Goal: Information Seeking & Learning: Learn about a topic

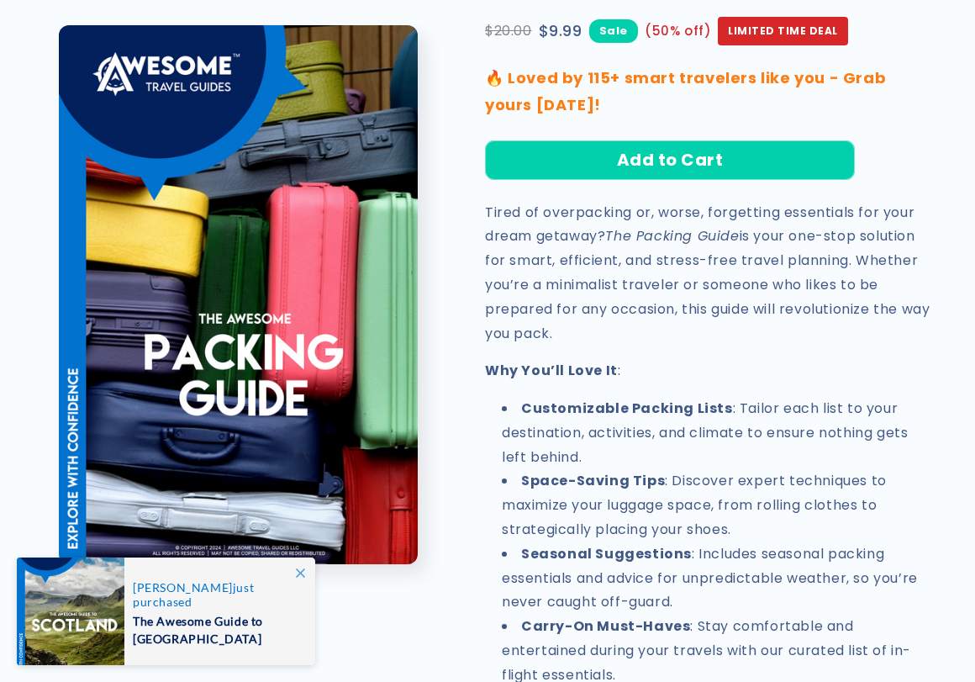
scroll to position [375, 0]
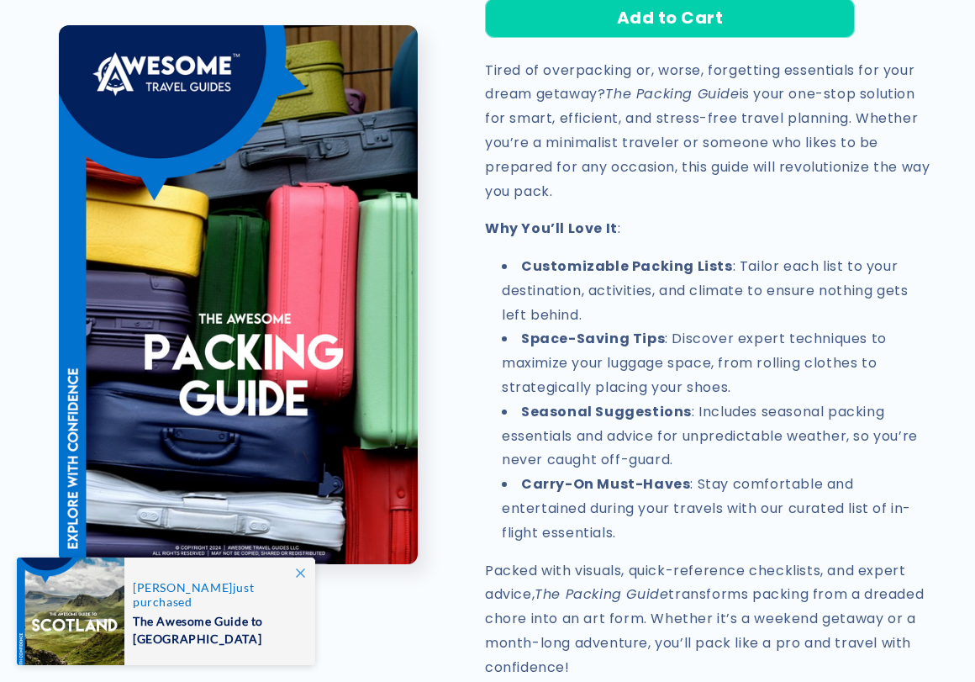
click at [302, 570] on icon at bounding box center [300, 572] width 9 height 9
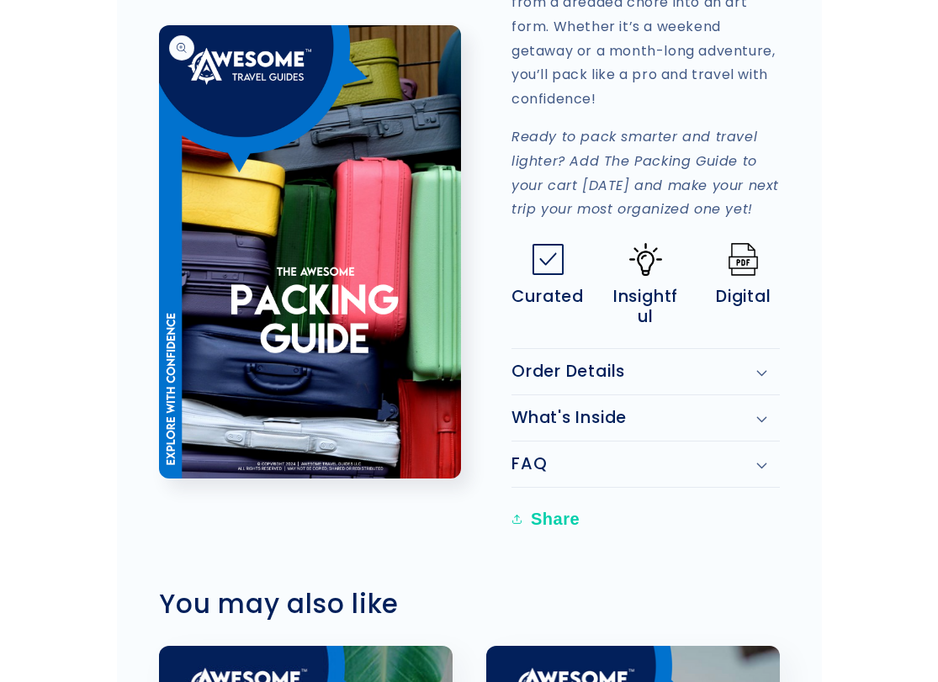
scroll to position [1338, 0]
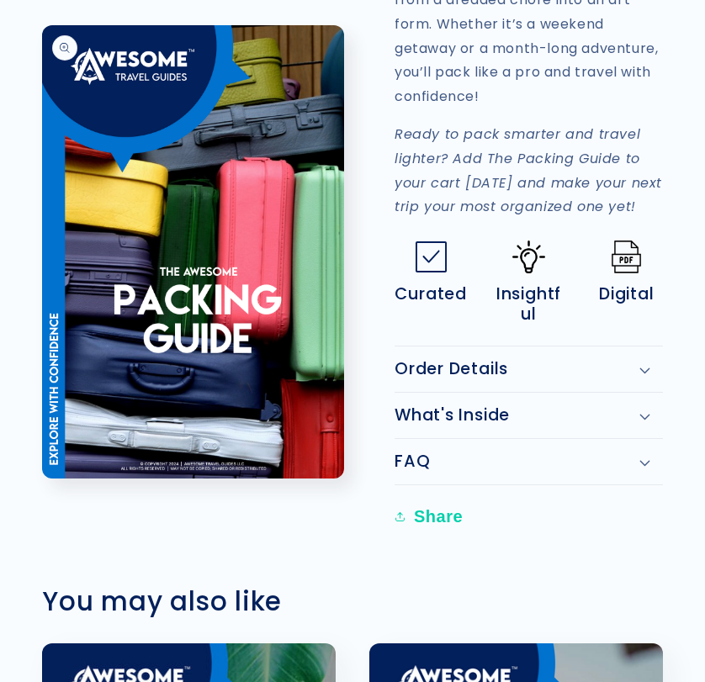
click at [639, 414] on icon at bounding box center [644, 417] width 11 height 7
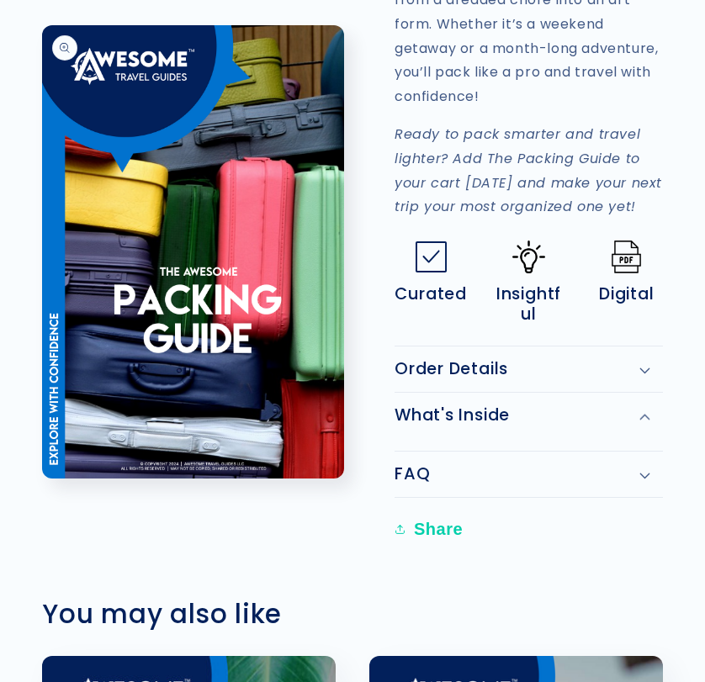
click at [639, 414] on icon at bounding box center [644, 417] width 11 height 7
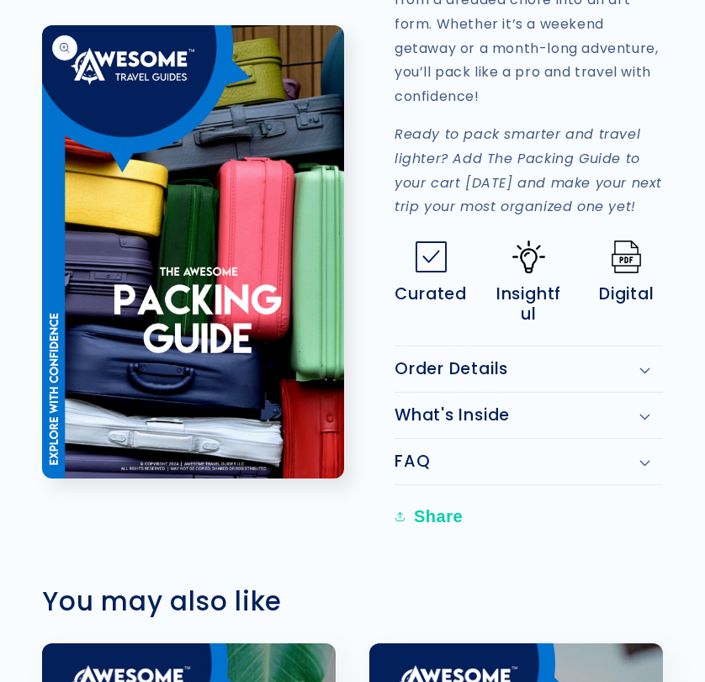
click at [640, 359] on div "Order Details" at bounding box center [528, 369] width 268 height 20
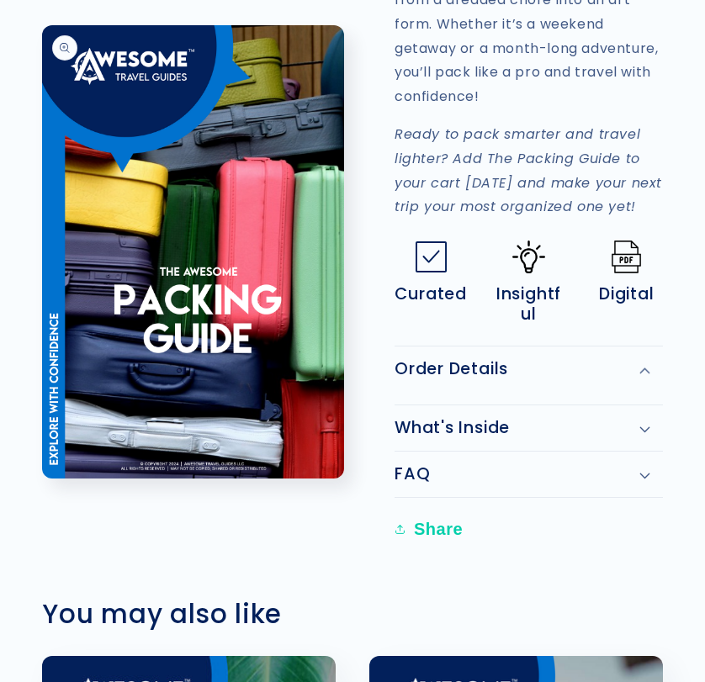
click at [640, 359] on div "Order Details" at bounding box center [528, 369] width 268 height 20
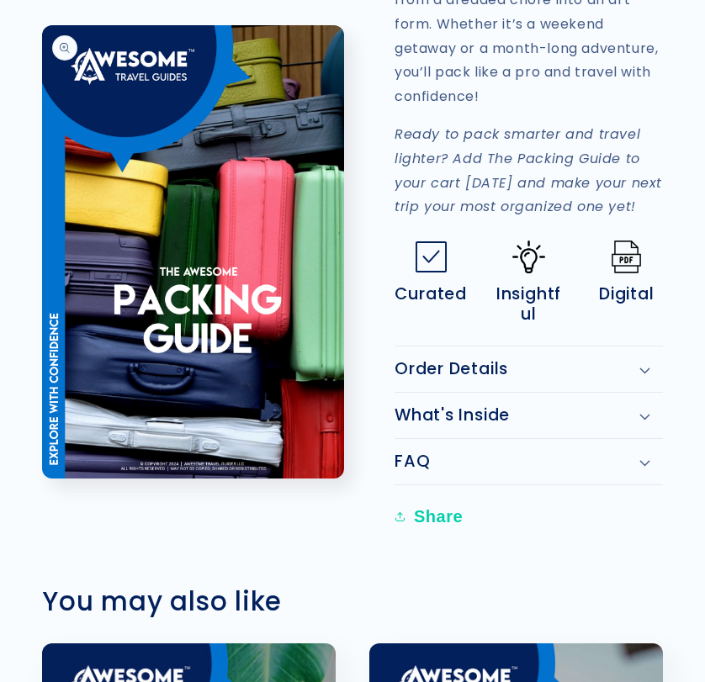
click at [643, 452] on div "FAQ" at bounding box center [528, 462] width 268 height 20
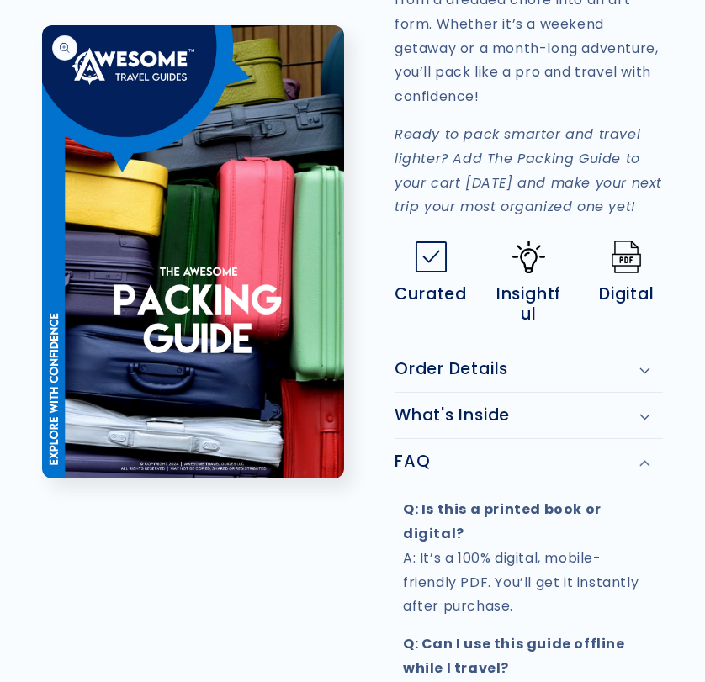
click at [643, 452] on div "FAQ" at bounding box center [528, 462] width 268 height 20
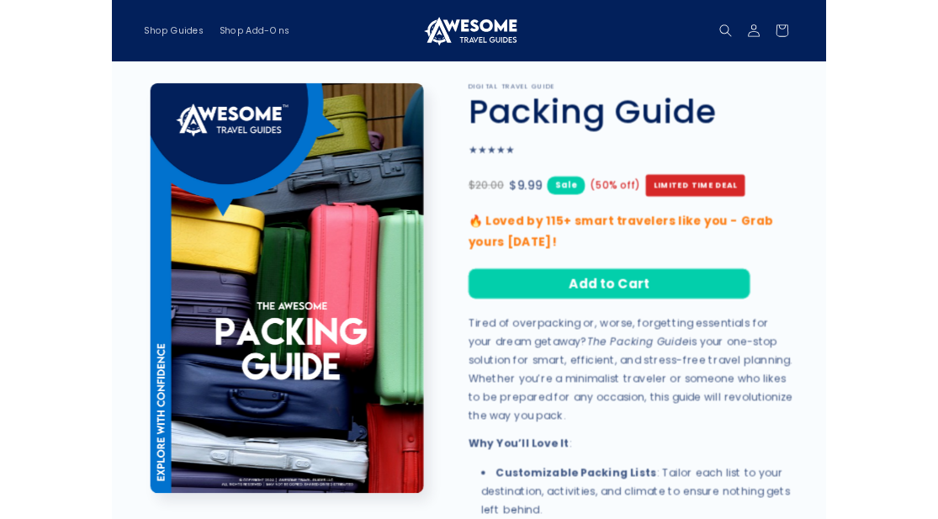
scroll to position [0, 0]
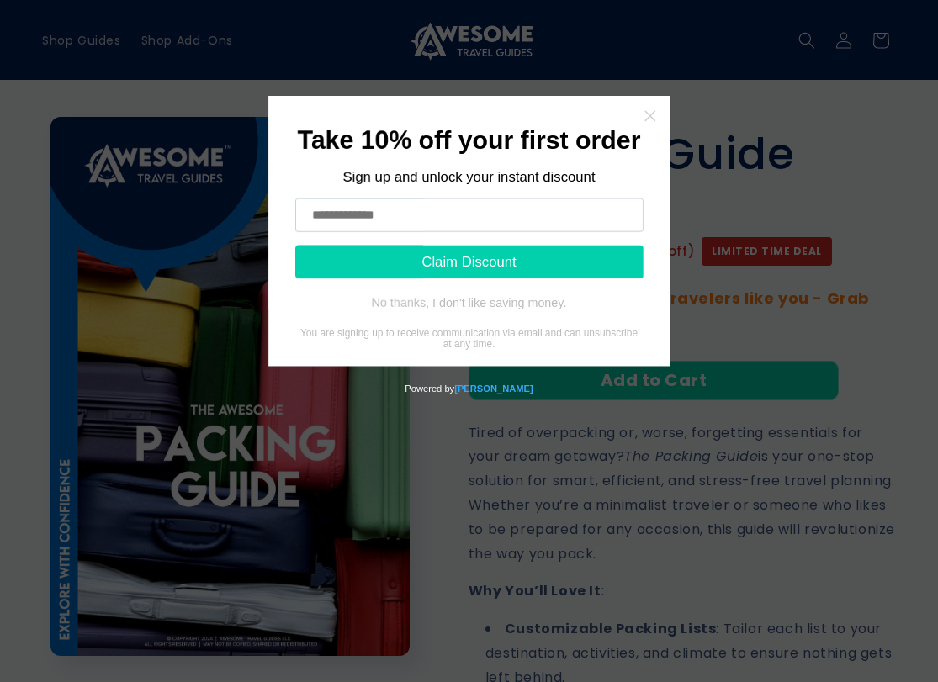
click at [696, 82] on icon "Close widget" at bounding box center [696, 80] width 17 height 17
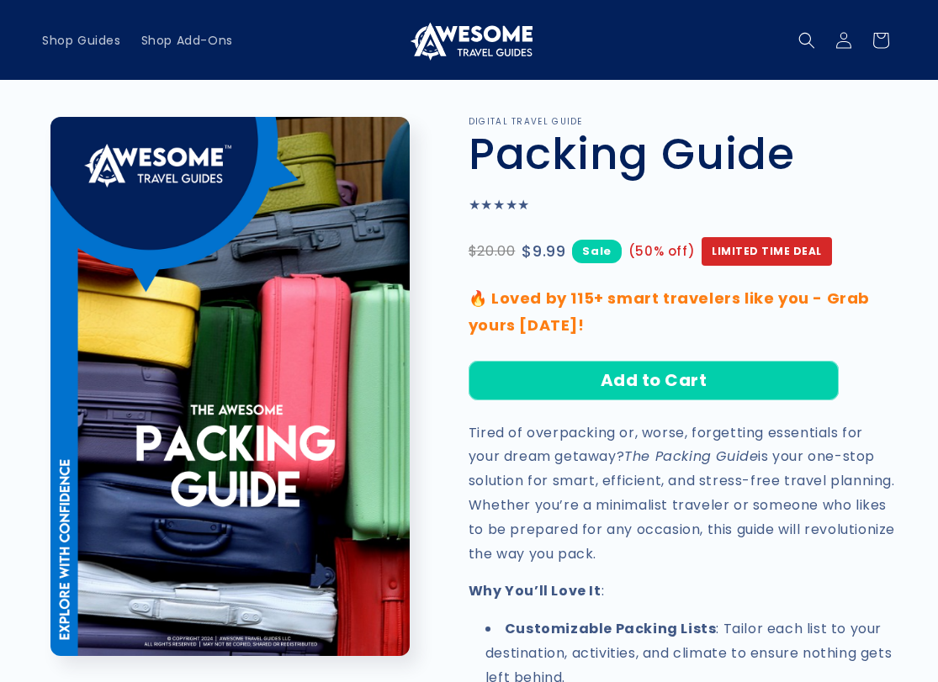
click at [561, 156] on h1 "Packing Guide" at bounding box center [681, 154] width 427 height 54
drag, startPoint x: 629, startPoint y: 287, endPoint x: 504, endPoint y: 2, distance: 311.4
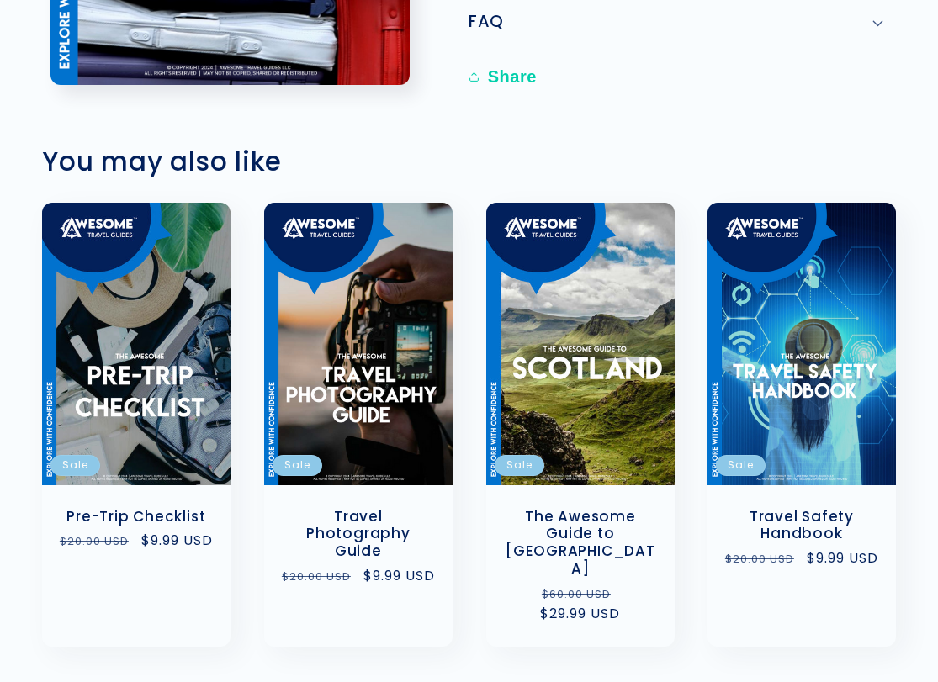
scroll to position [1399, 0]
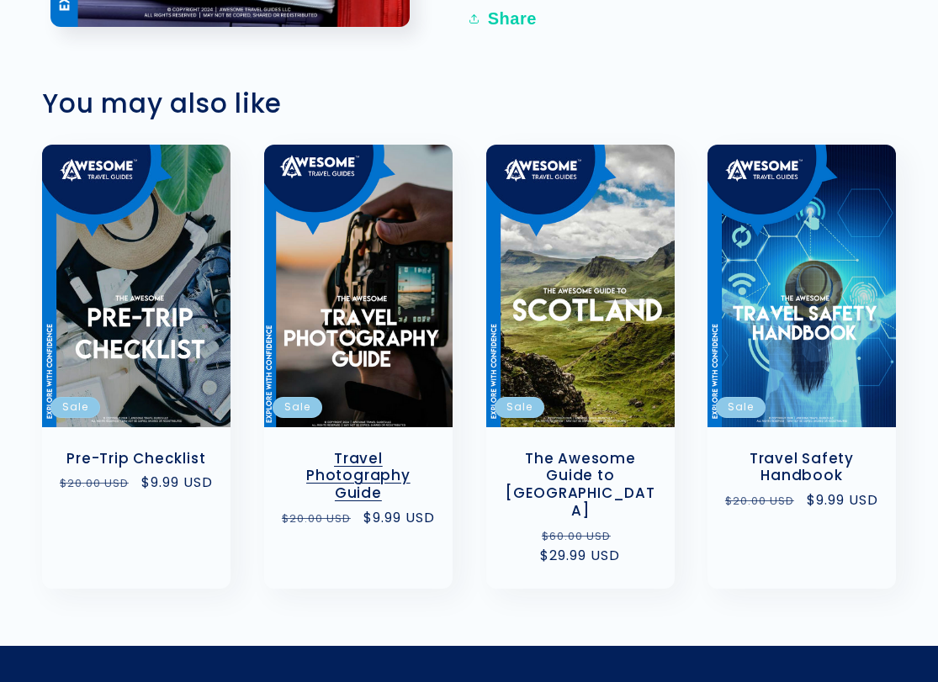
click at [402, 450] on link "Travel Photography Guide" at bounding box center [358, 476] width 155 height 52
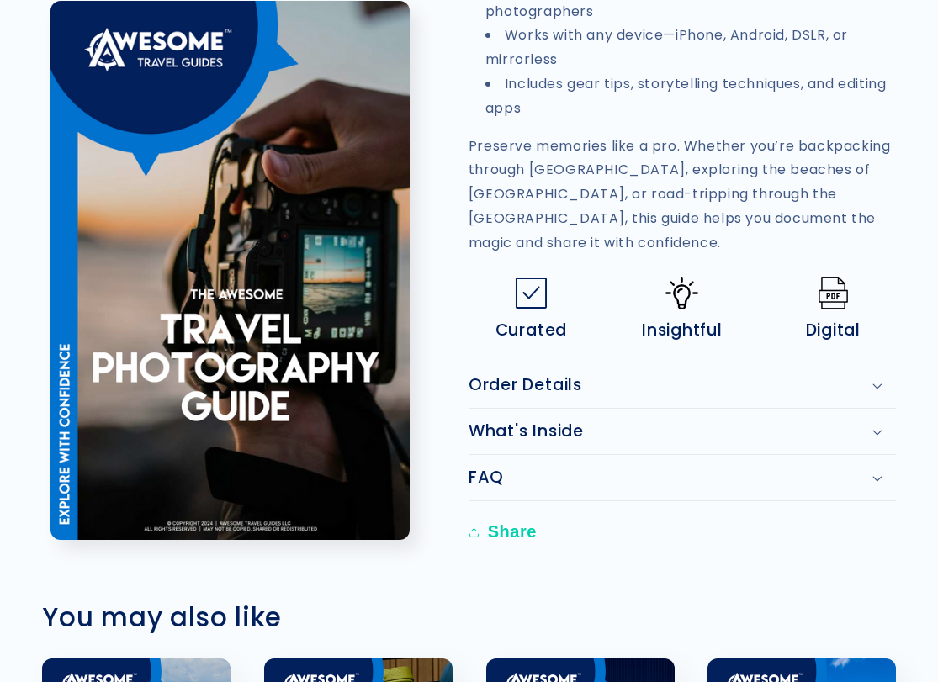
scroll to position [1059, 0]
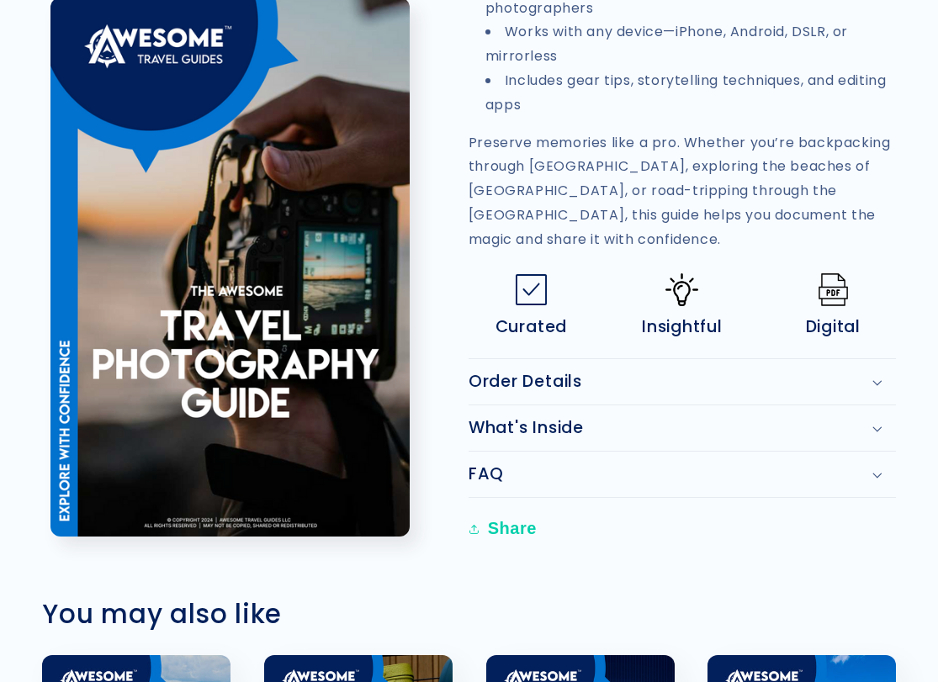
click at [519, 372] on h2 "Order Details" at bounding box center [525, 382] width 114 height 20
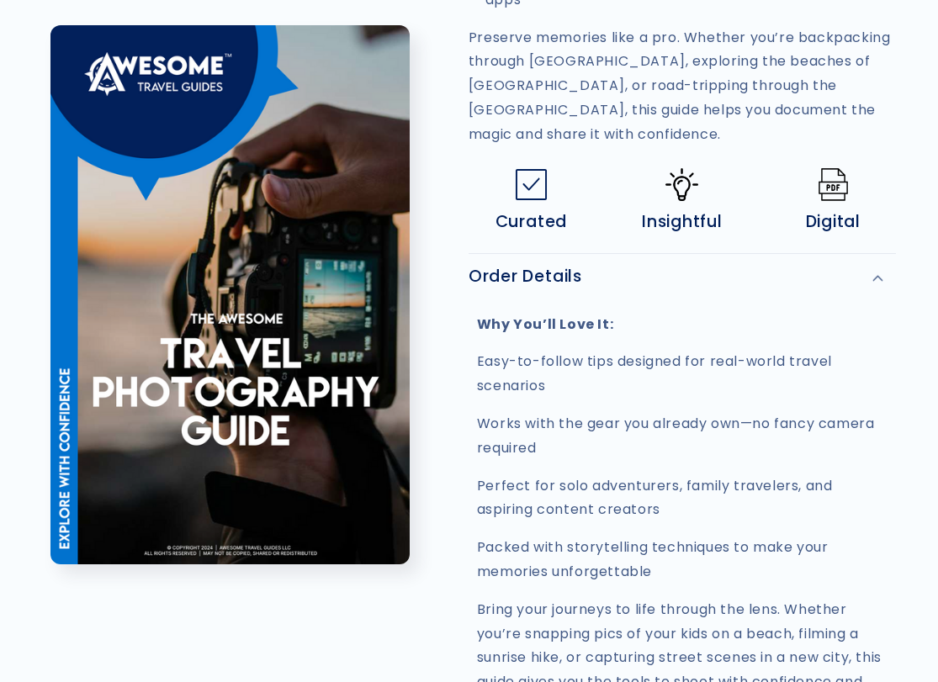
scroll to position [1208, 0]
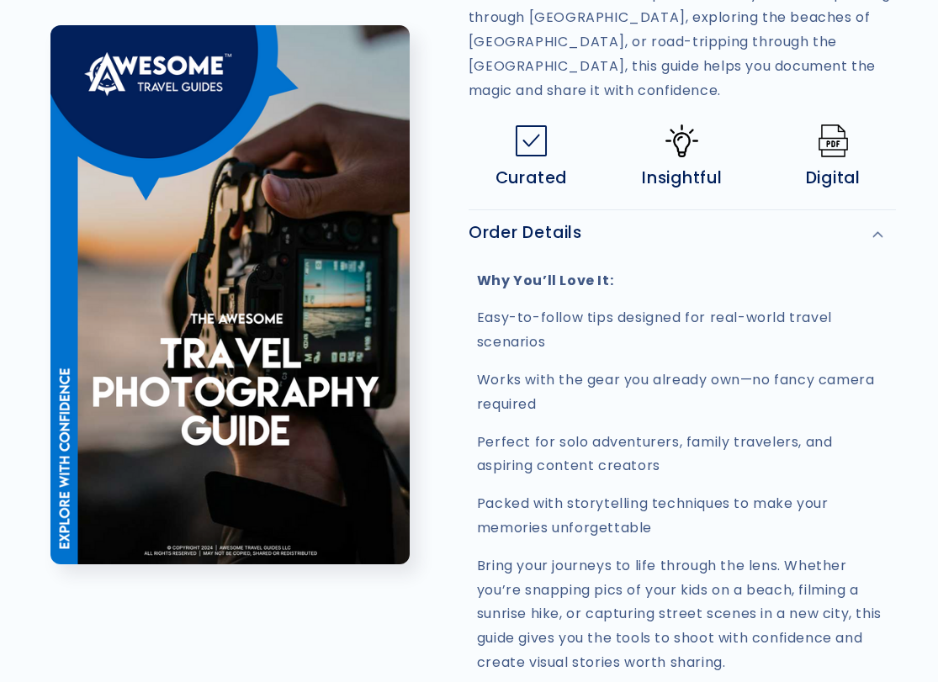
click at [530, 223] on h2 "Order Details" at bounding box center [525, 233] width 114 height 20
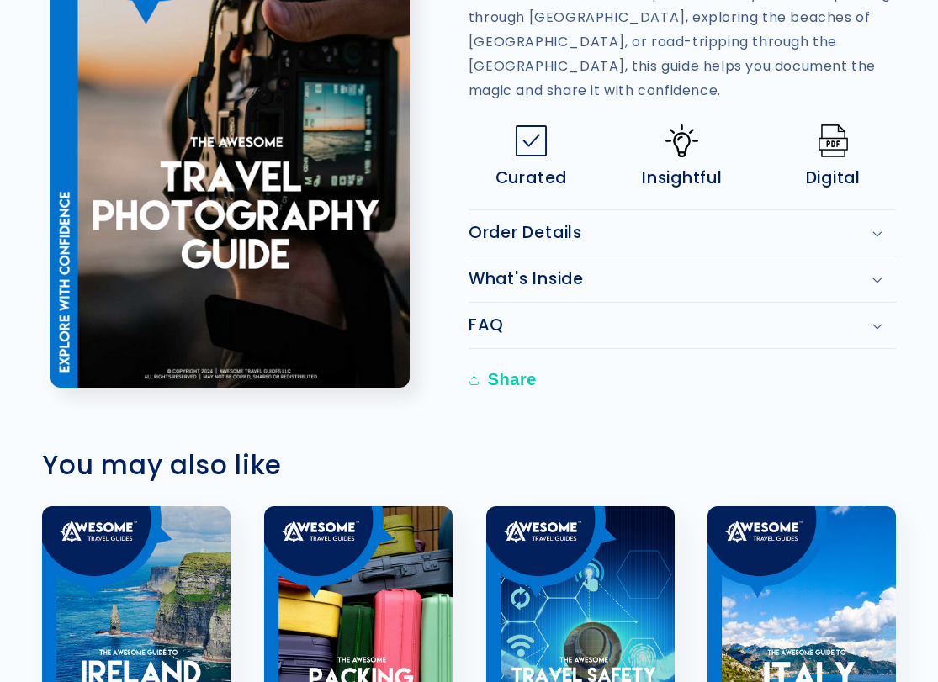
click at [531, 269] on h2 "What's Inside" at bounding box center [525, 279] width 115 height 20
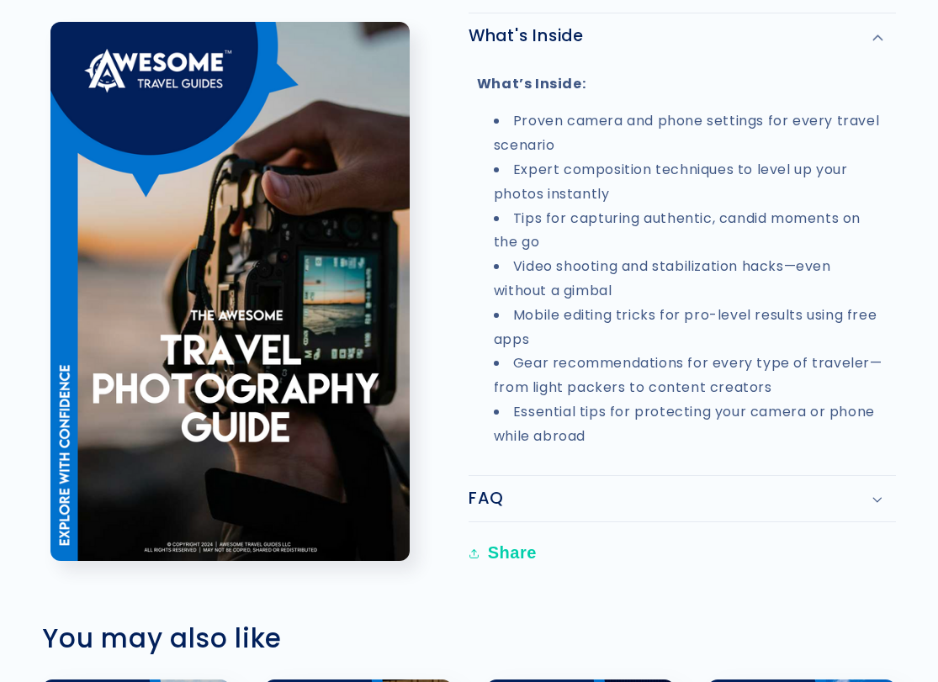
scroll to position [1456, 0]
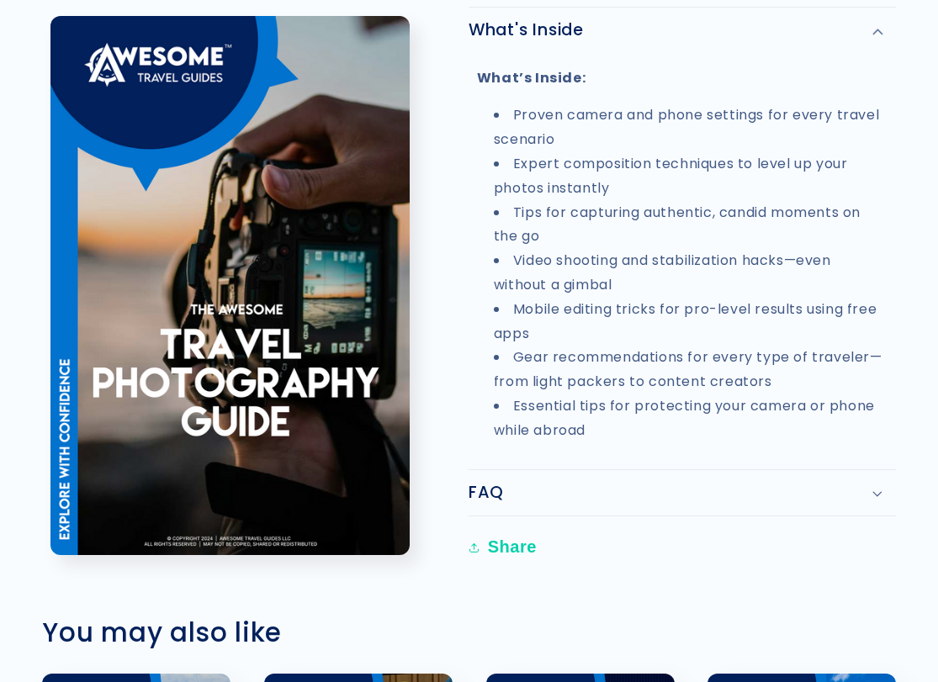
click at [526, 470] on summary "FAQ" at bounding box center [681, 492] width 427 height 45
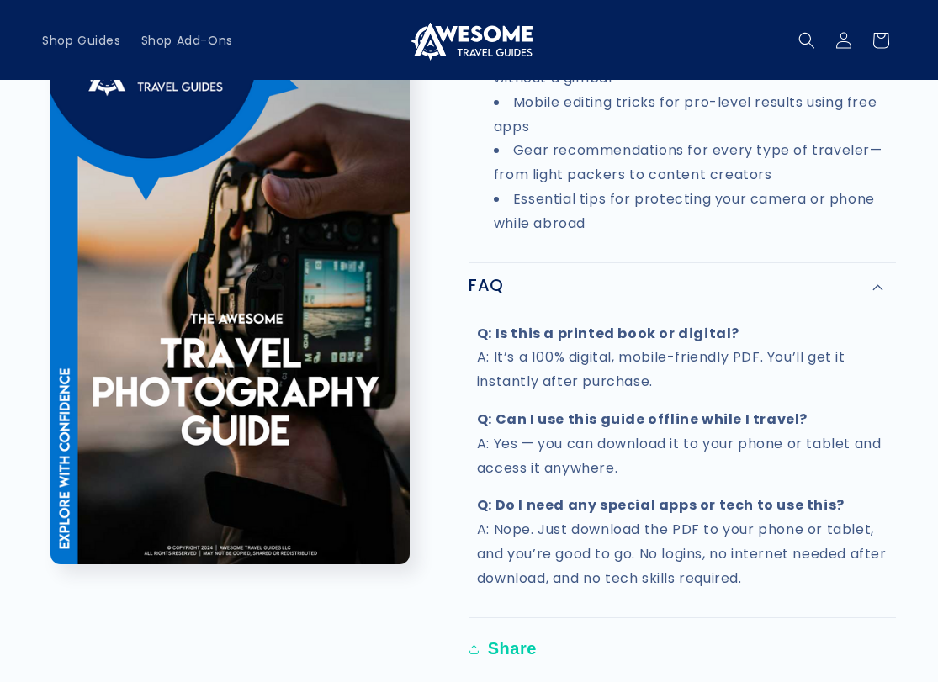
scroll to position [1659, 0]
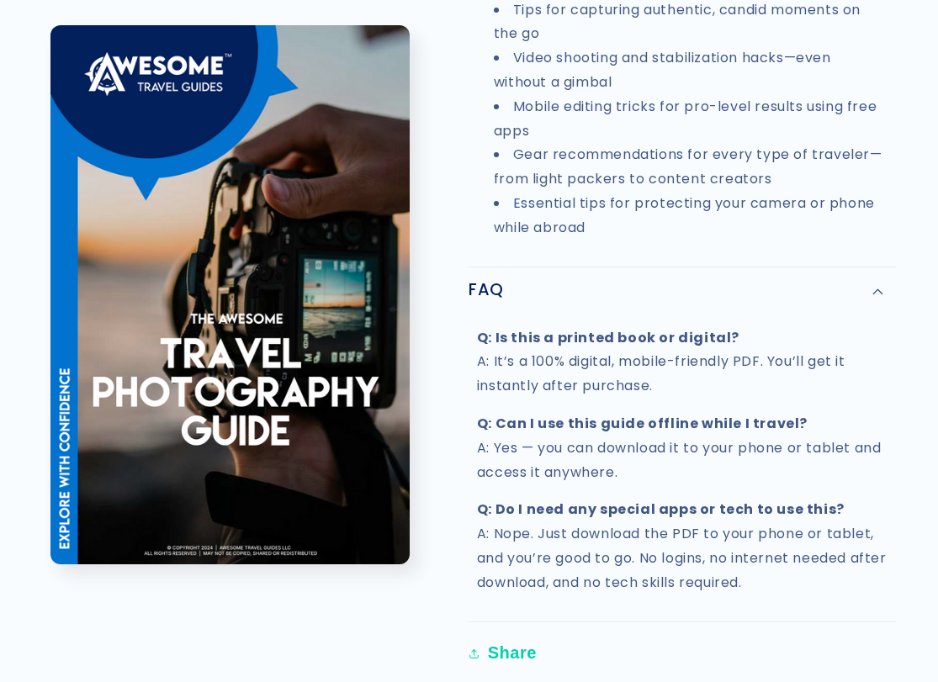
click at [530, 280] on div "FAQ" at bounding box center [681, 290] width 427 height 20
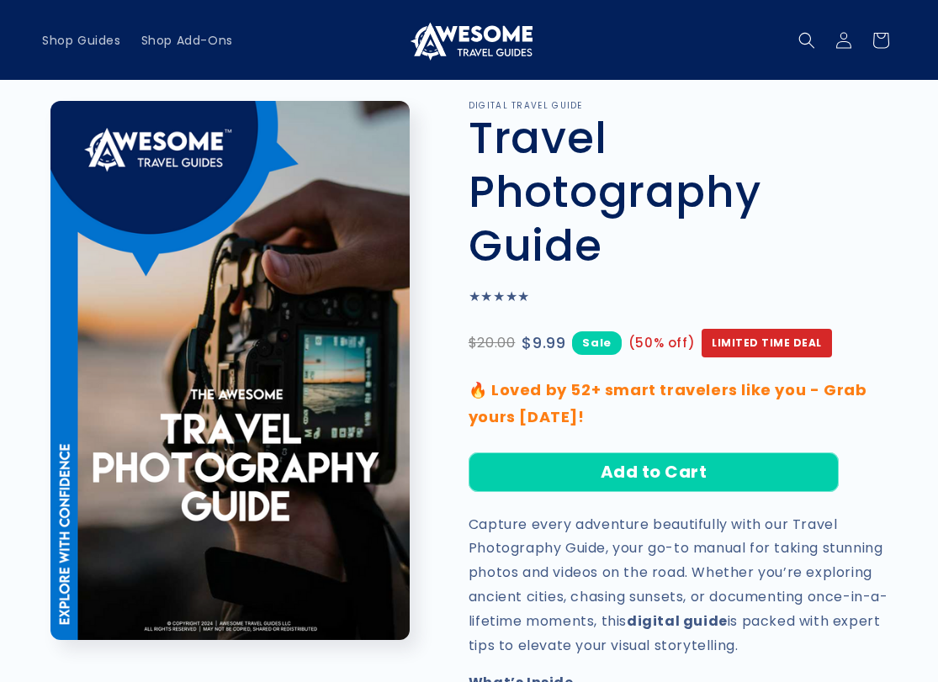
scroll to position [11, 0]
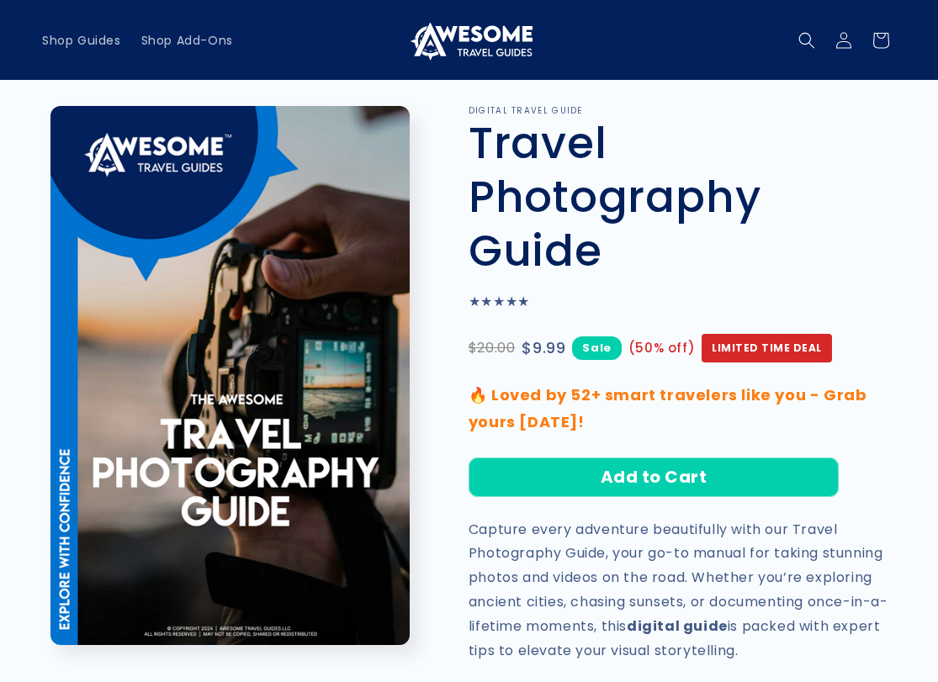
click at [827, 219] on h1 "Travel Photography Guide" at bounding box center [681, 196] width 427 height 161
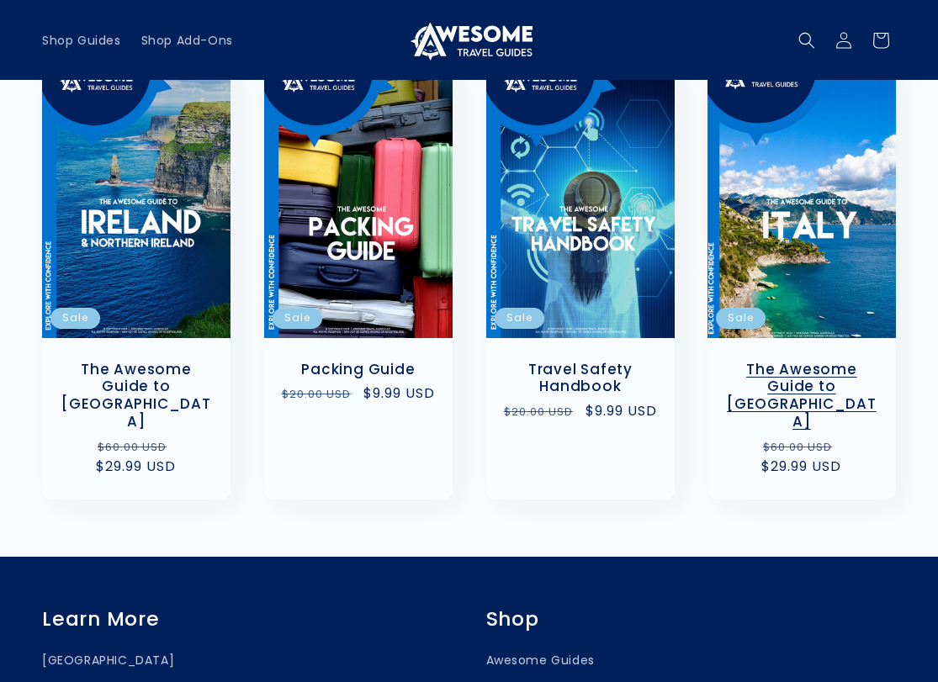
scroll to position [2036, 0]
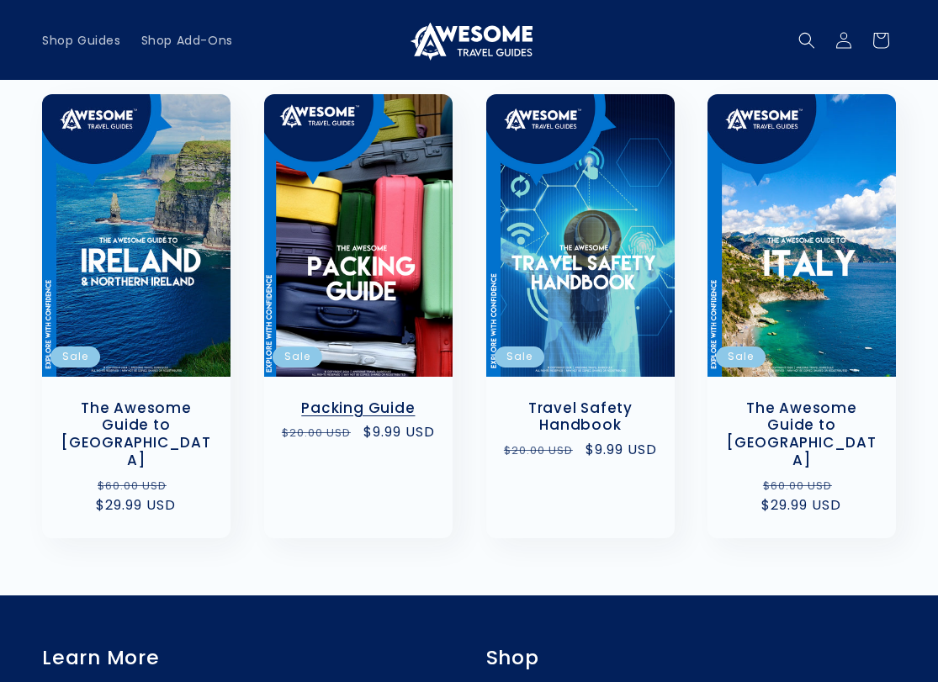
click at [409, 399] on link "Packing Guide" at bounding box center [358, 408] width 155 height 18
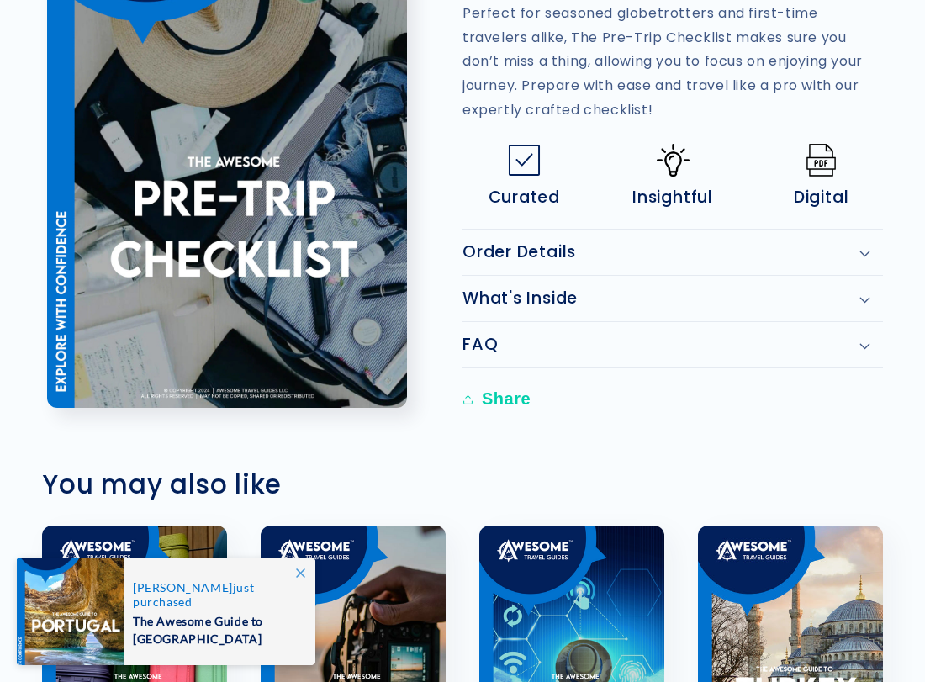
scroll to position [629, 0]
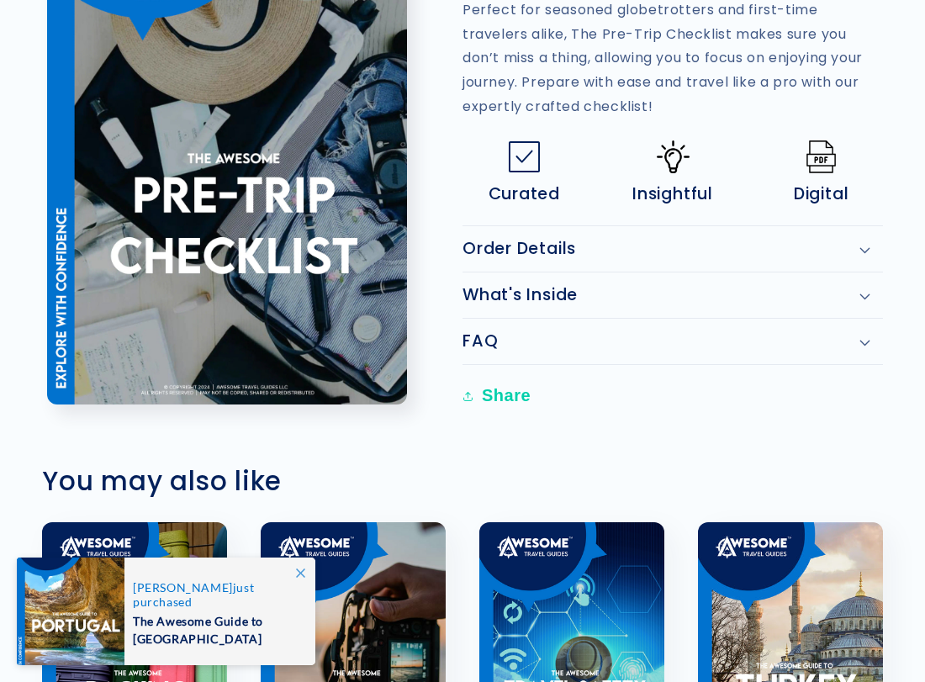
click at [613, 295] on div "What's Inside" at bounding box center [672, 295] width 420 height 20
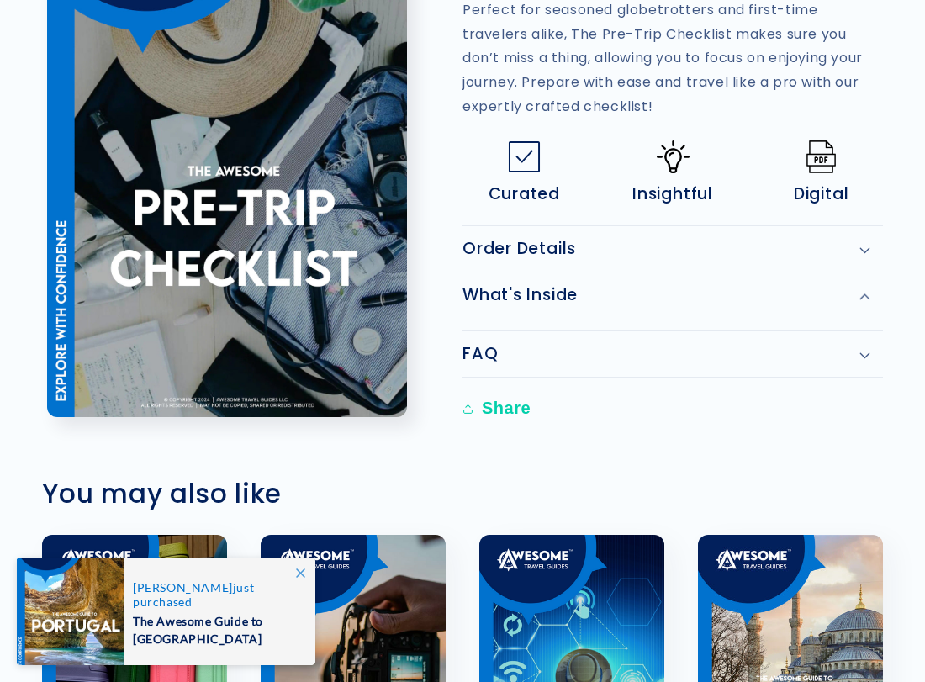
click at [613, 295] on div "What's Inside" at bounding box center [672, 295] width 420 height 20
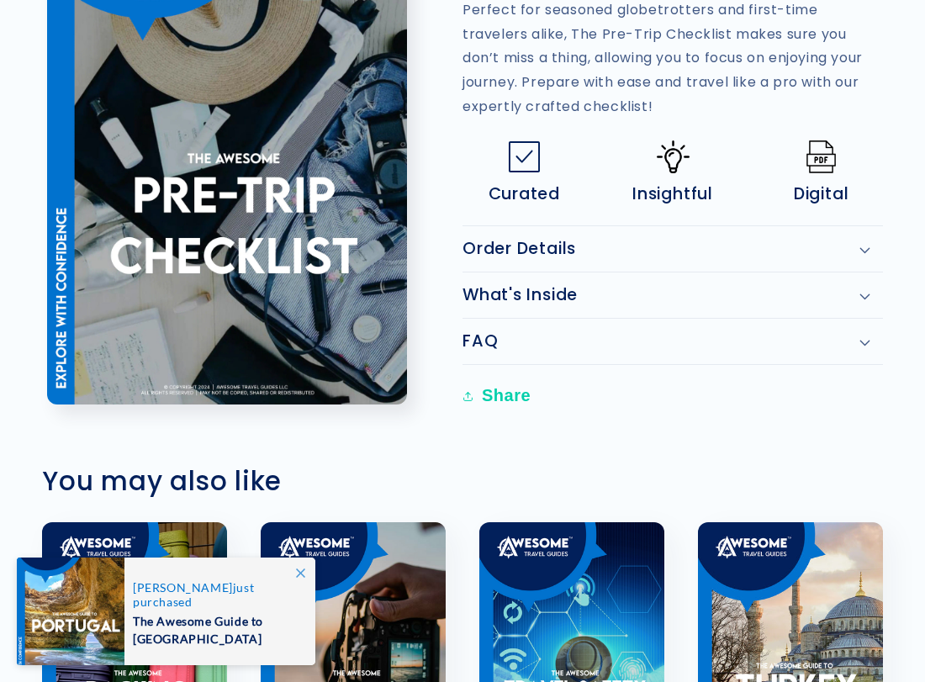
click at [611, 244] on div "Order Details" at bounding box center [672, 249] width 420 height 20
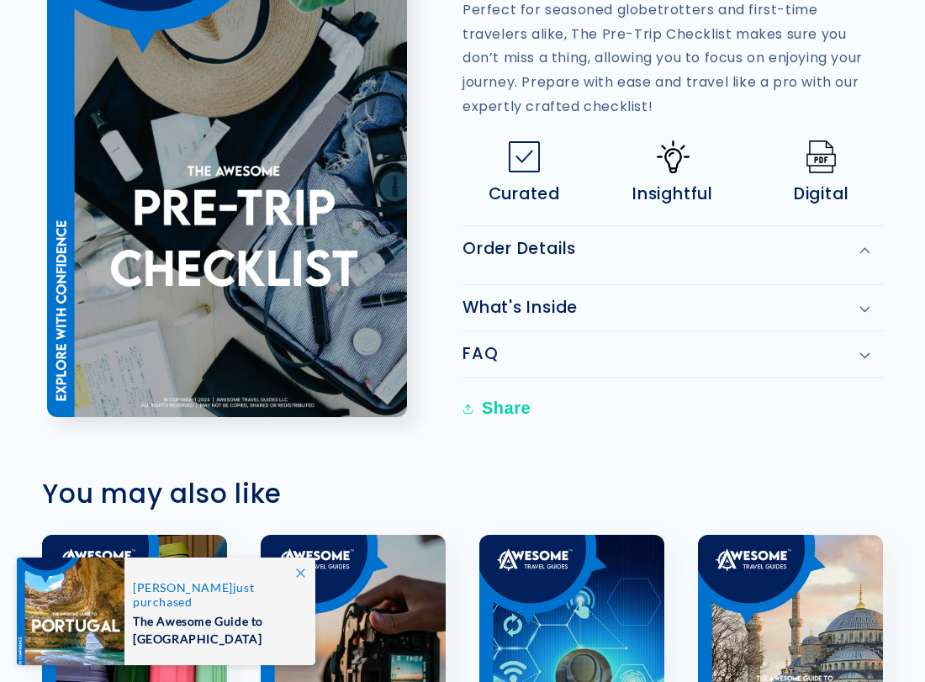
click at [611, 244] on div "Order Details" at bounding box center [672, 249] width 420 height 20
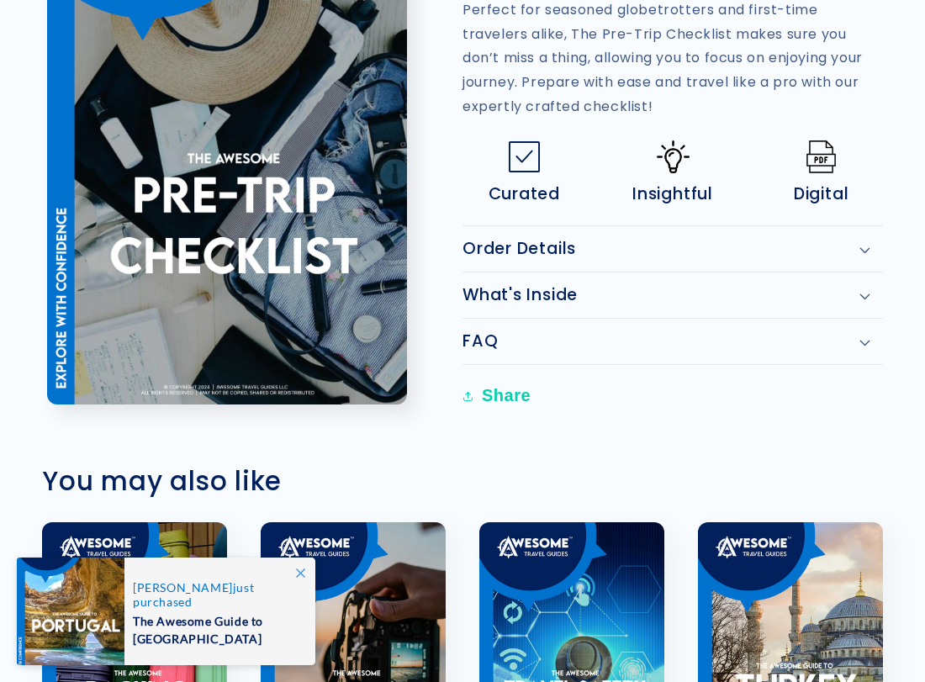
click at [595, 340] on div "FAQ" at bounding box center [672, 341] width 420 height 20
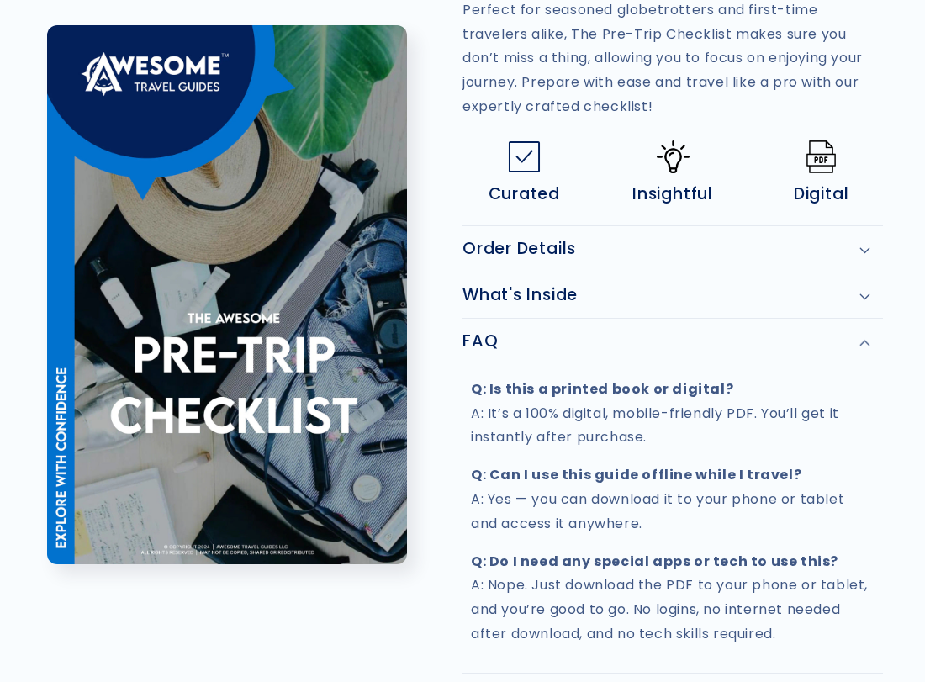
click at [595, 340] on div "FAQ" at bounding box center [672, 341] width 420 height 20
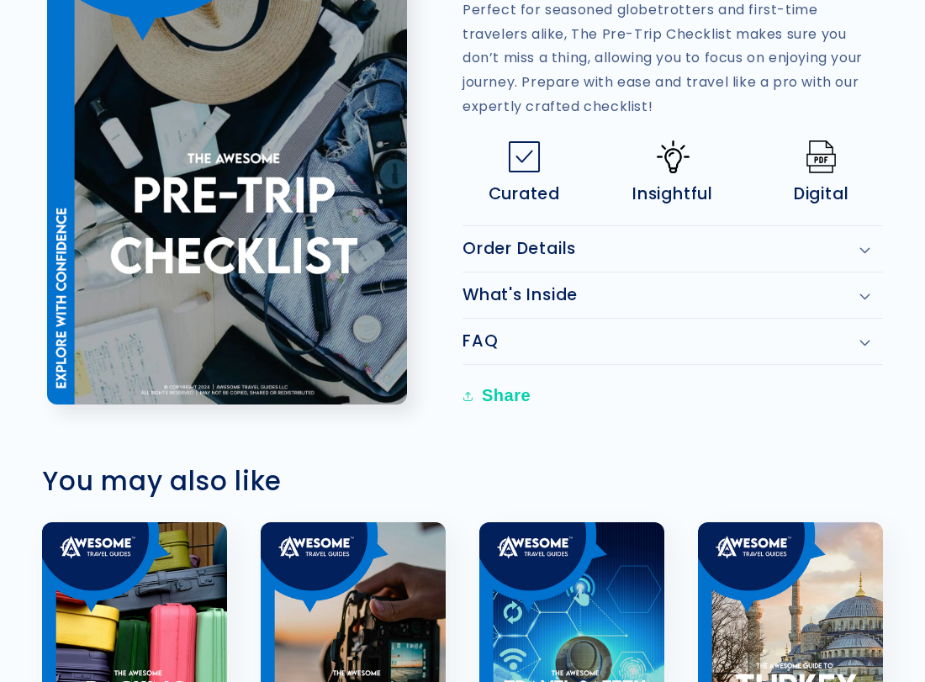
click at [596, 250] on div "Order Details" at bounding box center [672, 249] width 420 height 20
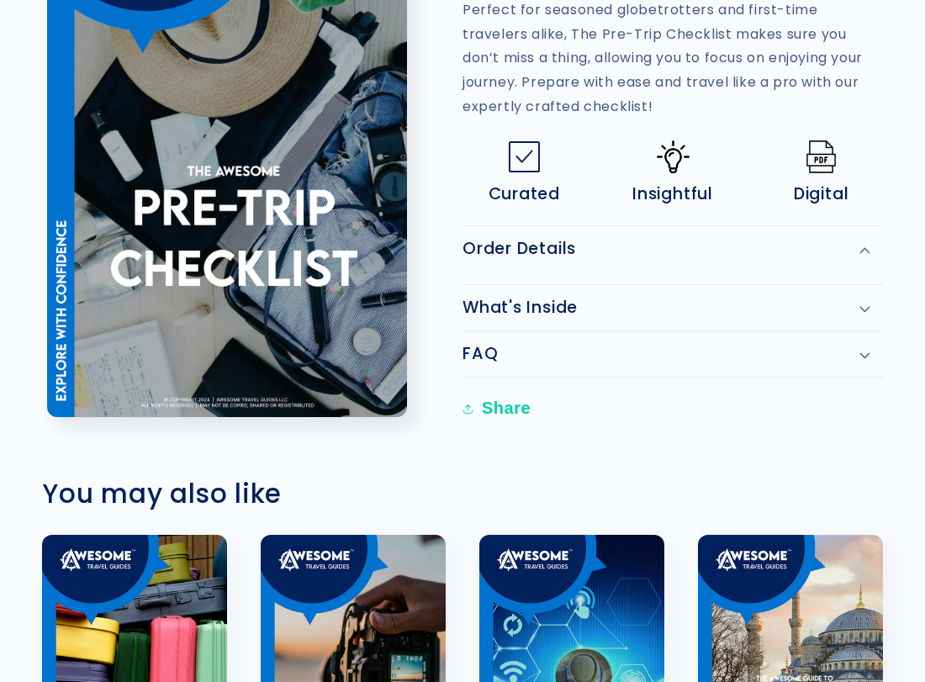
click at [596, 250] on div "Order Details" at bounding box center [672, 249] width 420 height 20
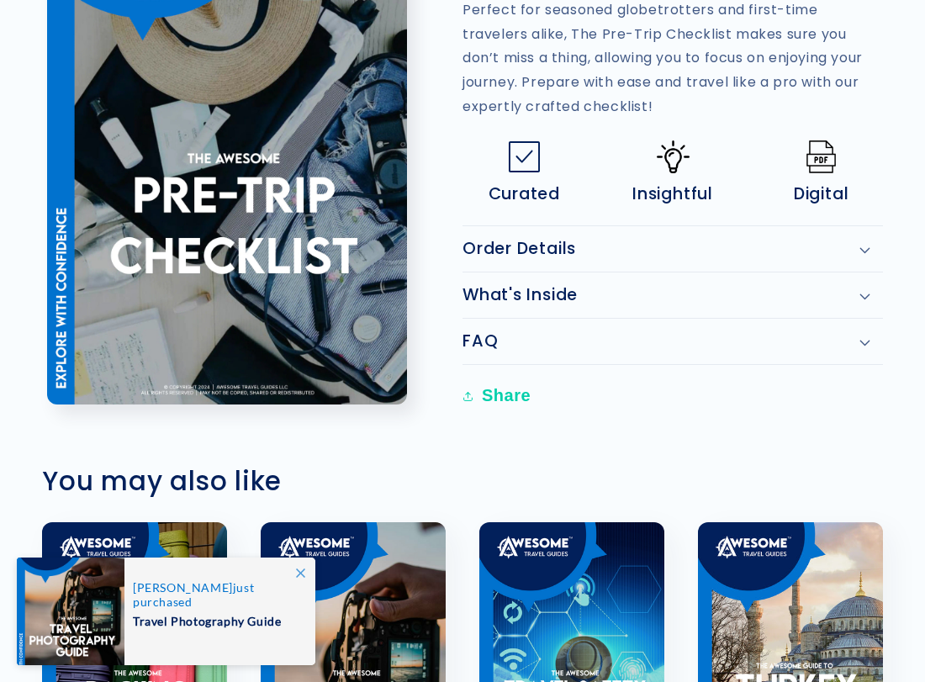
click at [596, 288] on div "What's Inside" at bounding box center [672, 295] width 420 height 20
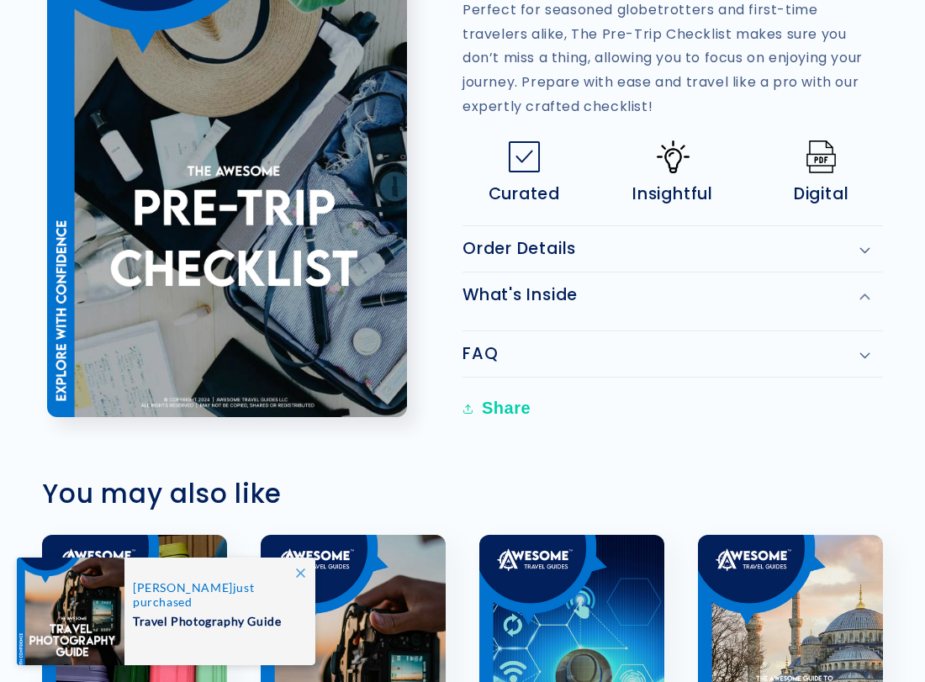
click at [596, 288] on div "What's Inside" at bounding box center [672, 295] width 420 height 20
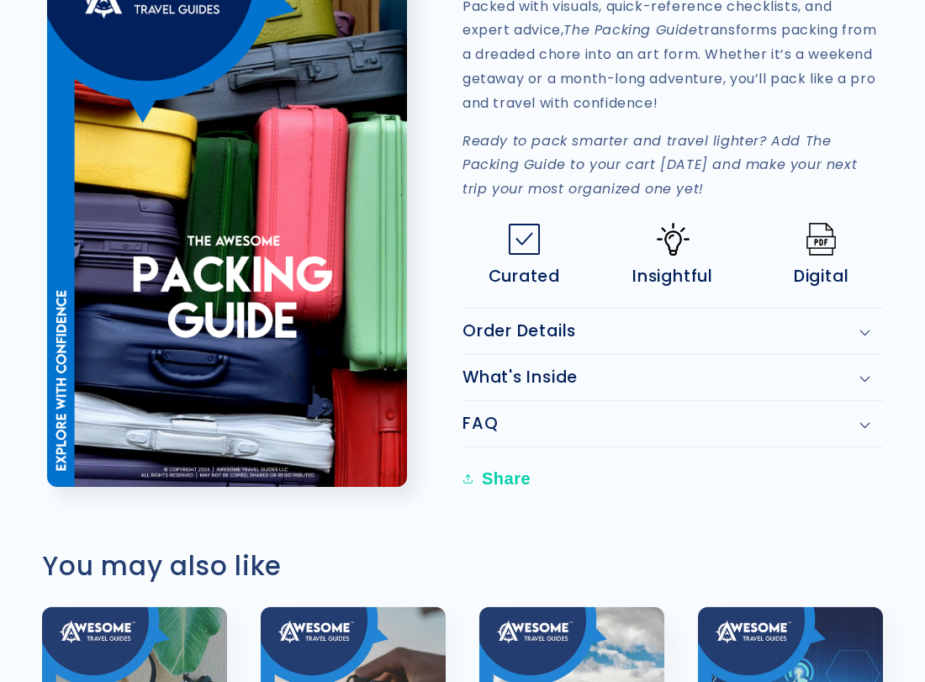
scroll to position [975, 0]
